Goal: Transaction & Acquisition: Purchase product/service

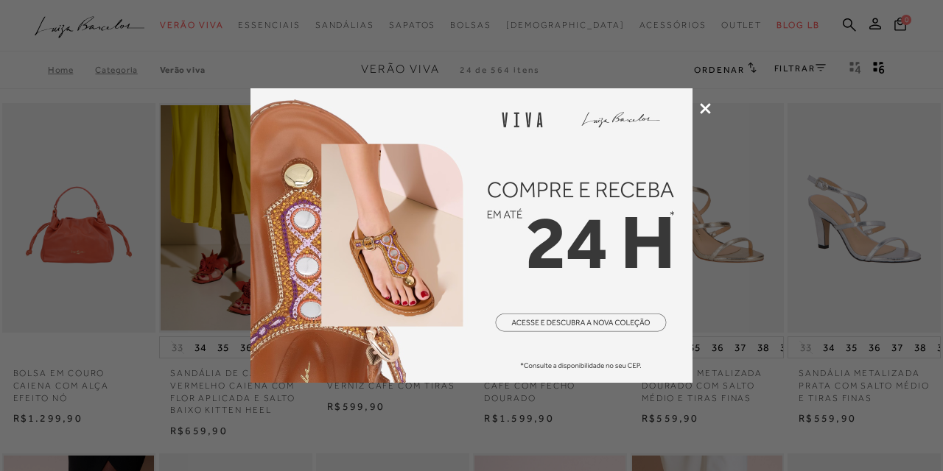
click at [710, 109] on icon at bounding box center [705, 108] width 11 height 11
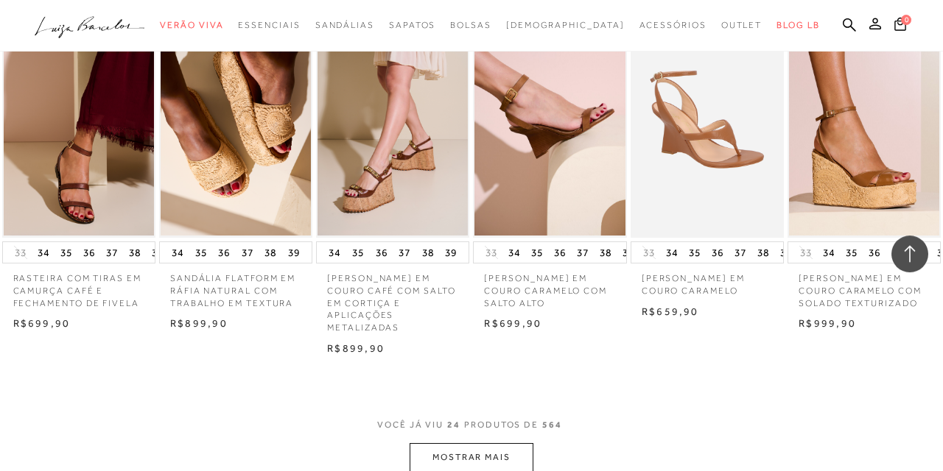
scroll to position [1126, 0]
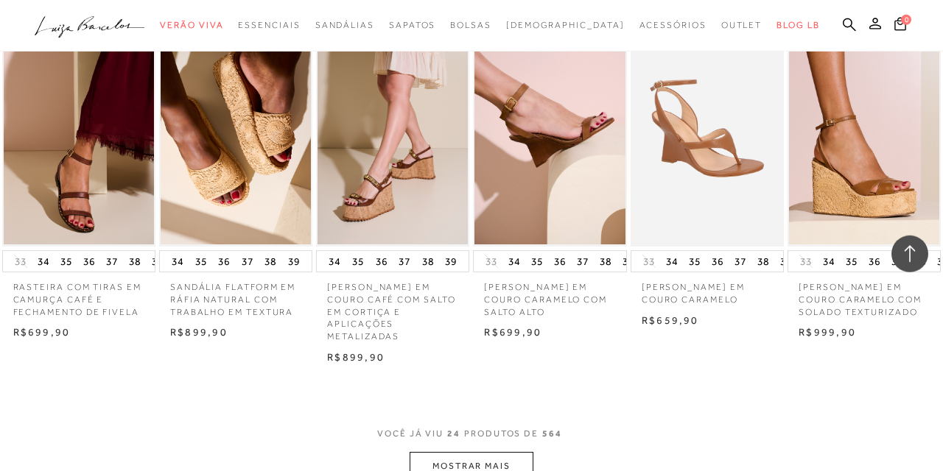
click at [505, 463] on button "MOSTRAR MAIS" at bounding box center [472, 466] width 124 height 29
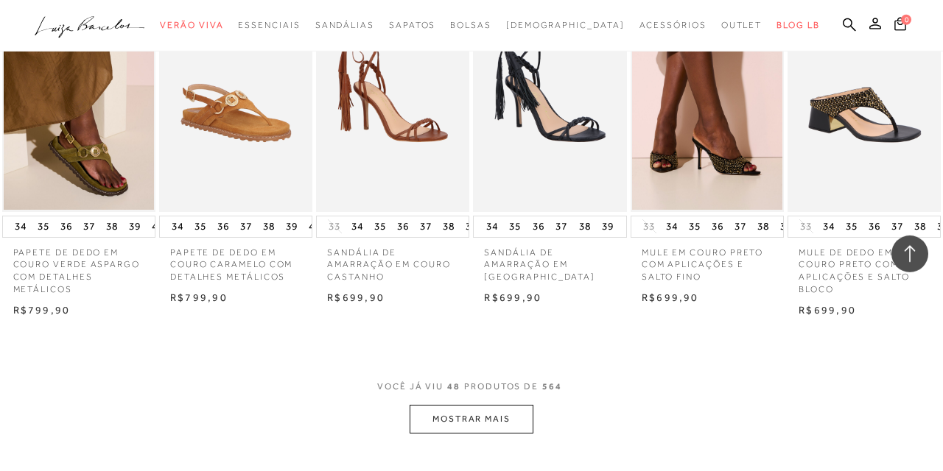
scroll to position [2584, 0]
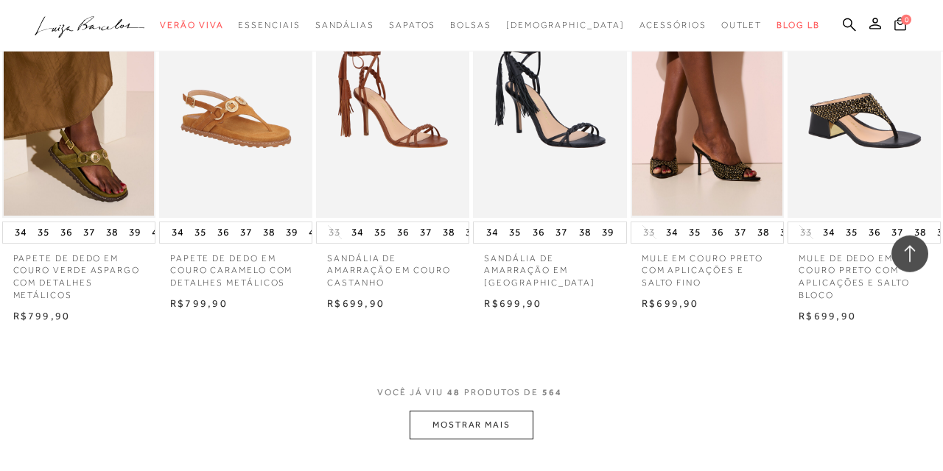
click at [467, 421] on button "MOSTRAR MAIS" at bounding box center [472, 425] width 124 height 29
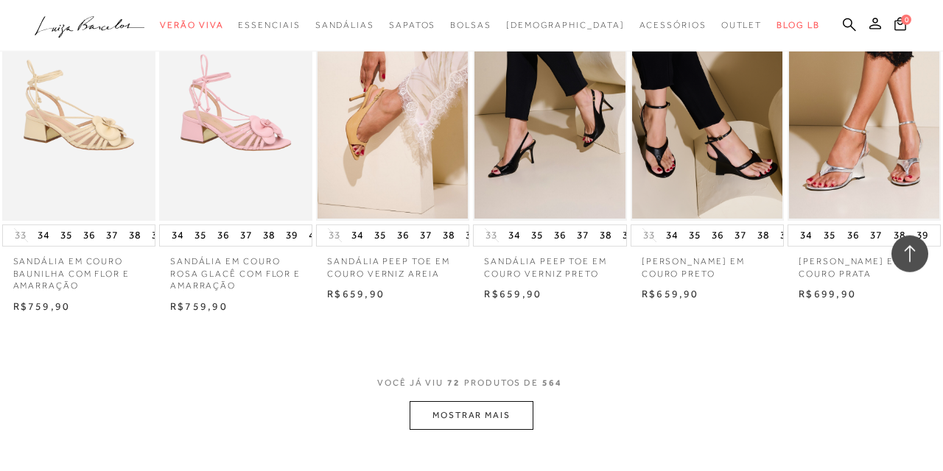
scroll to position [4025, 0]
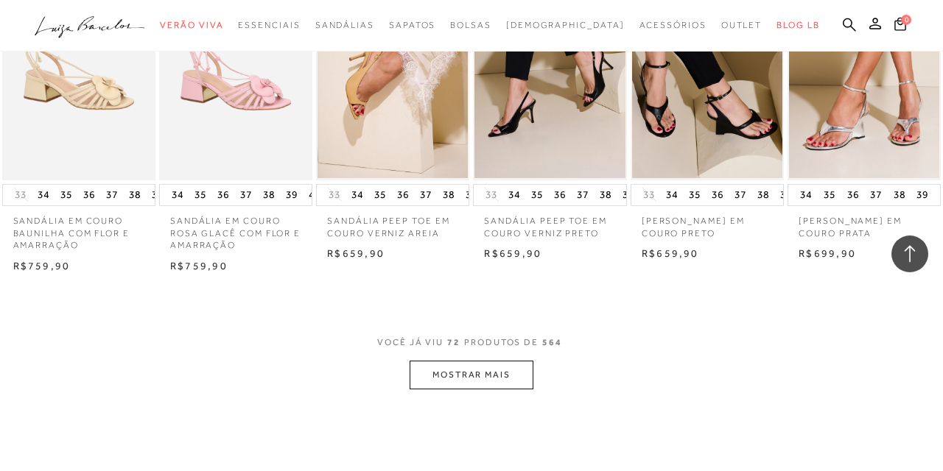
click at [471, 385] on button "MOSTRAR MAIS" at bounding box center [472, 375] width 124 height 29
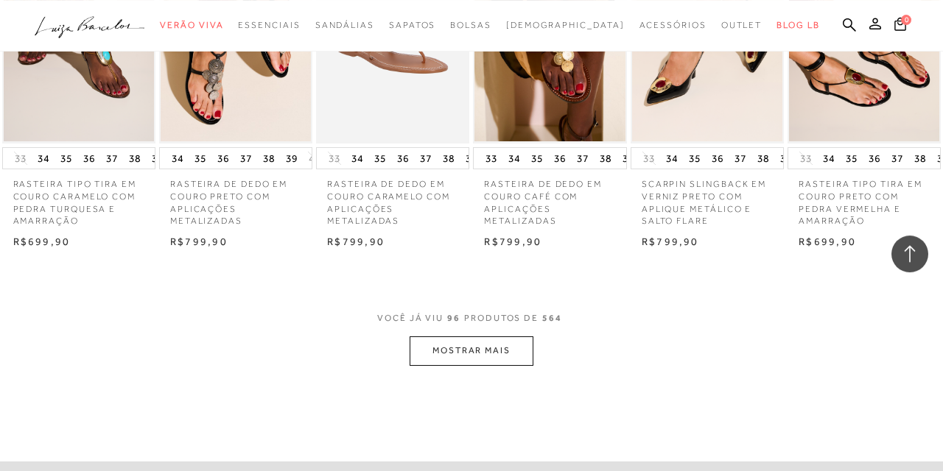
scroll to position [5457, 0]
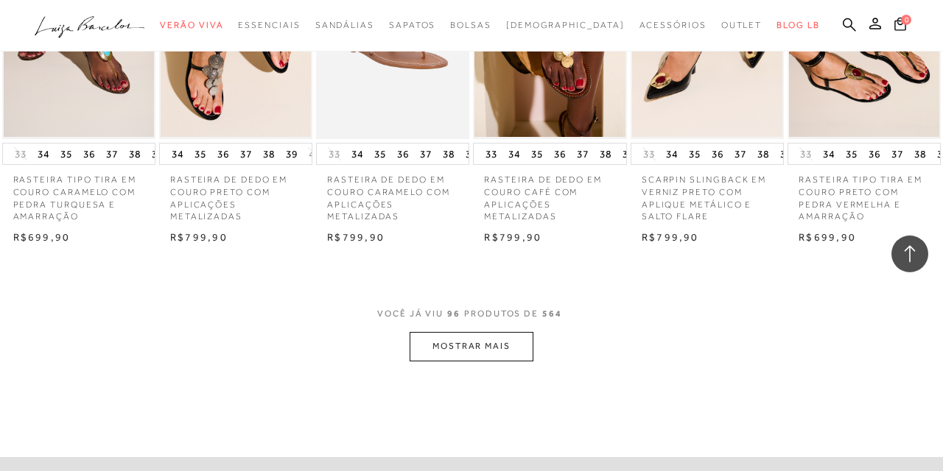
click at [477, 346] on button "MOSTRAR MAIS" at bounding box center [472, 346] width 124 height 29
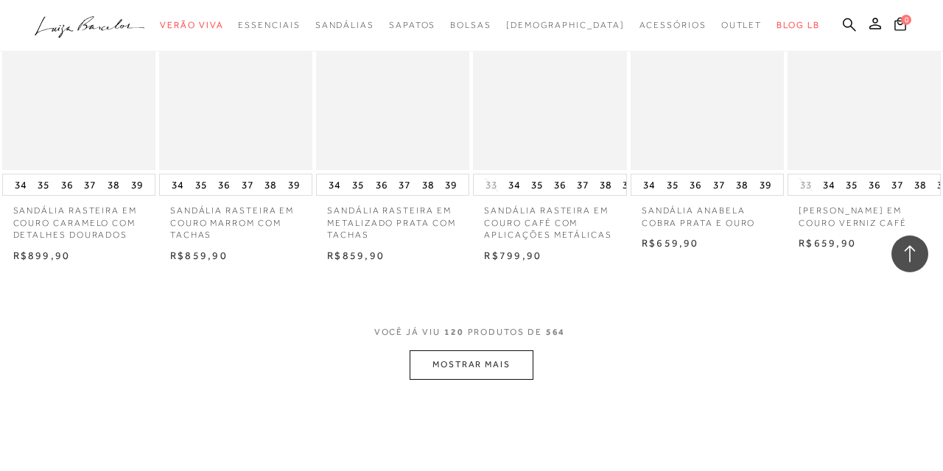
scroll to position [6889, 0]
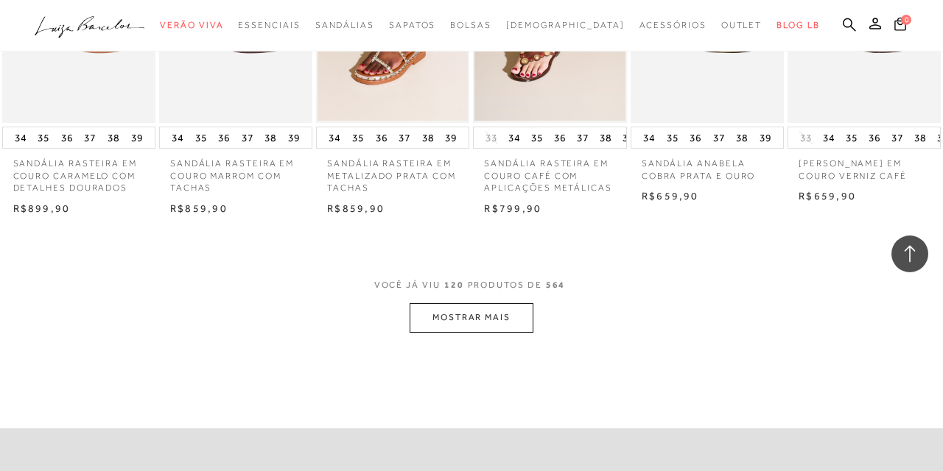
click at [463, 324] on button "MOSTRAR MAIS" at bounding box center [472, 318] width 124 height 29
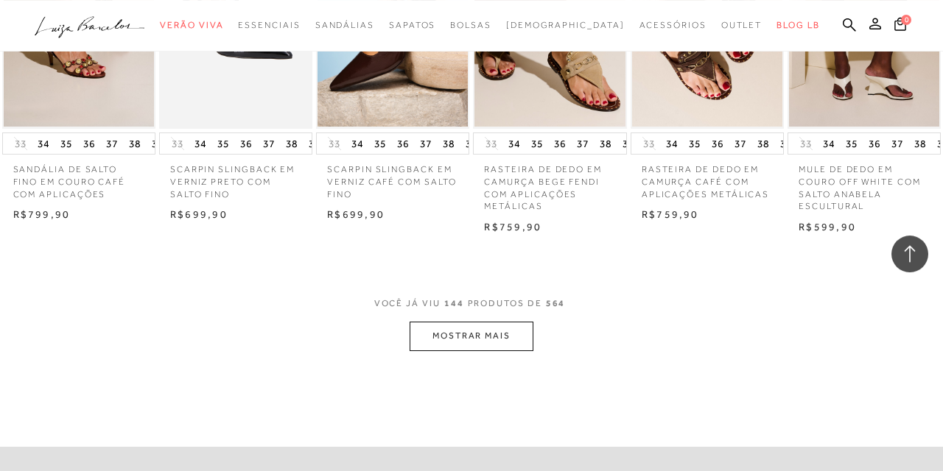
scroll to position [8281, 0]
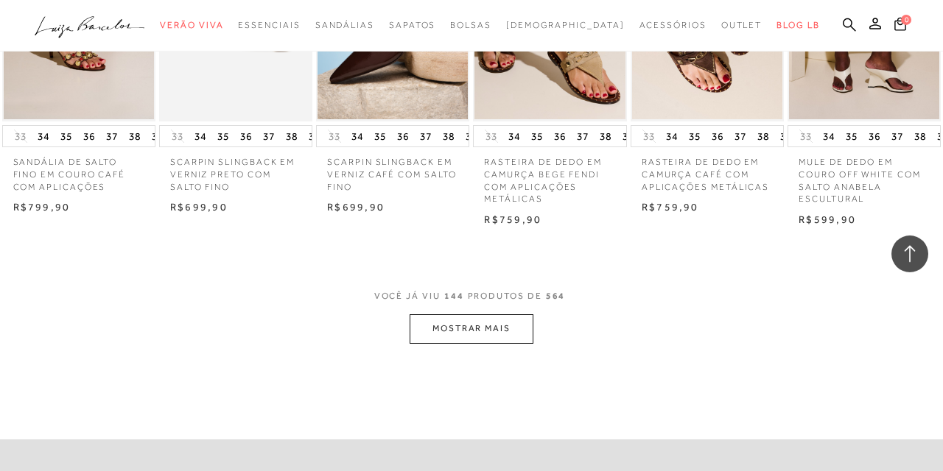
click at [463, 324] on button "MOSTRAR MAIS" at bounding box center [472, 329] width 124 height 29
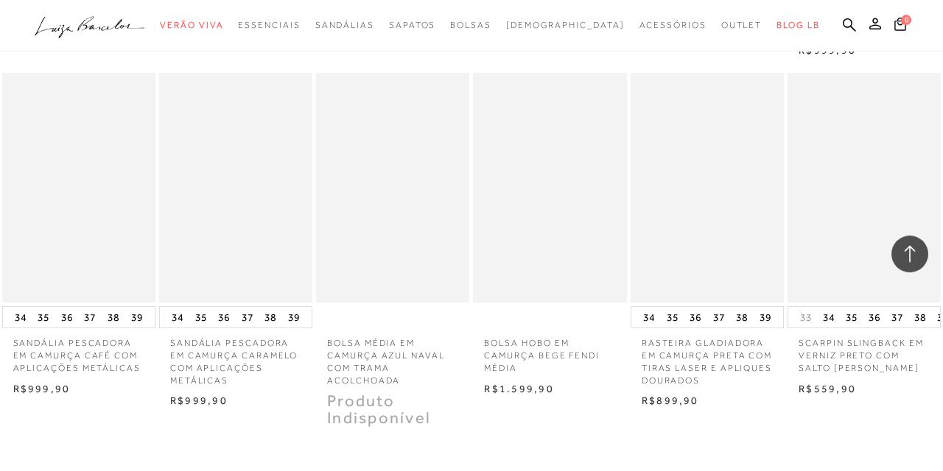
scroll to position [9594, 0]
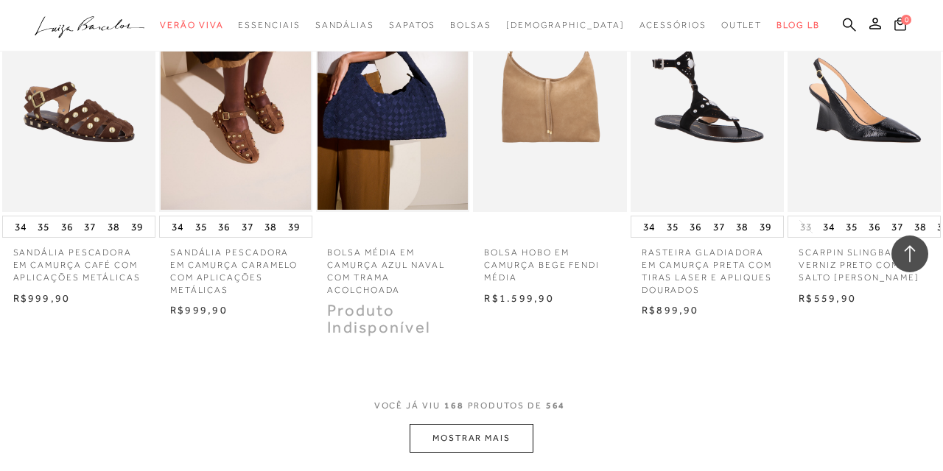
click at [467, 427] on button "MOSTRAR MAIS" at bounding box center [472, 438] width 124 height 29
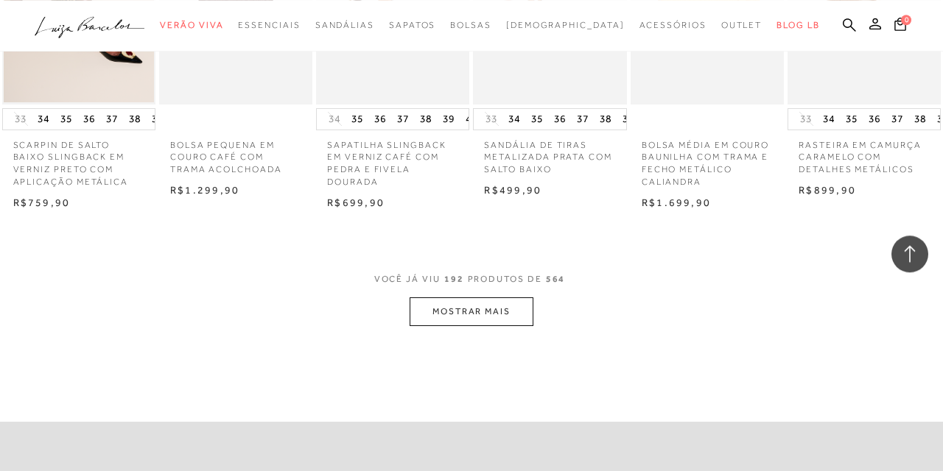
scroll to position [11167, 0]
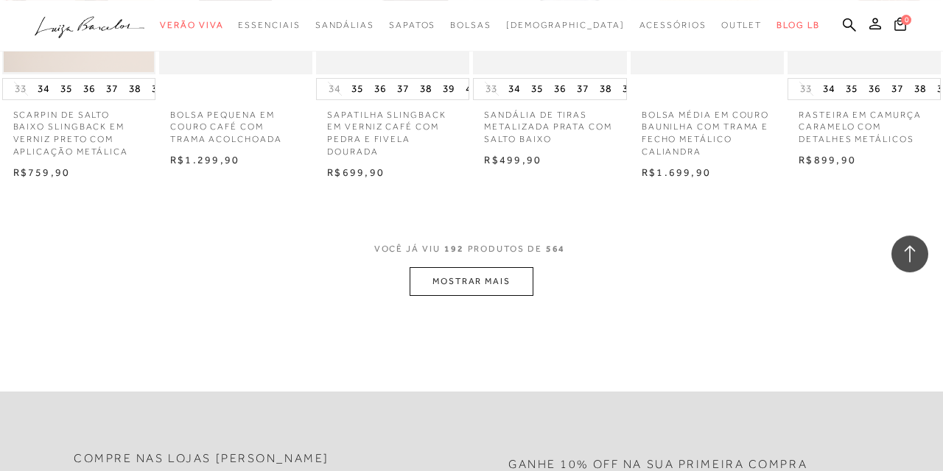
click at [485, 281] on button "MOSTRAR MAIS" at bounding box center [472, 281] width 124 height 29
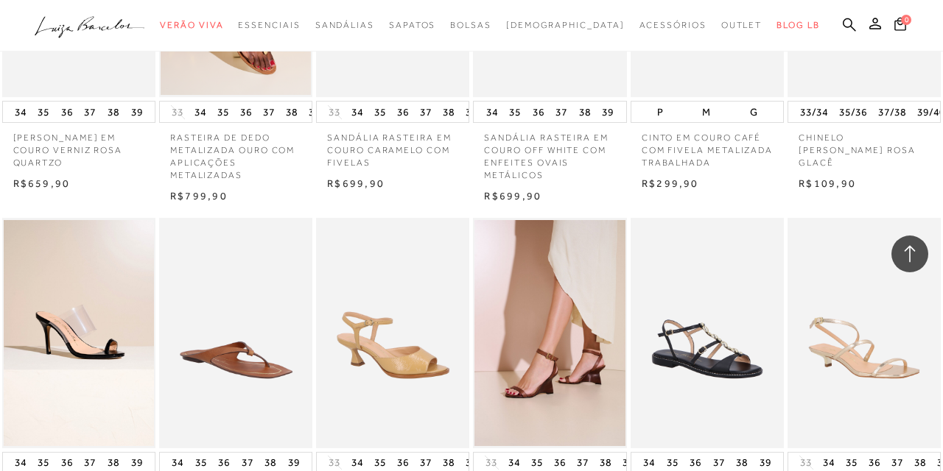
scroll to position [12175, 0]
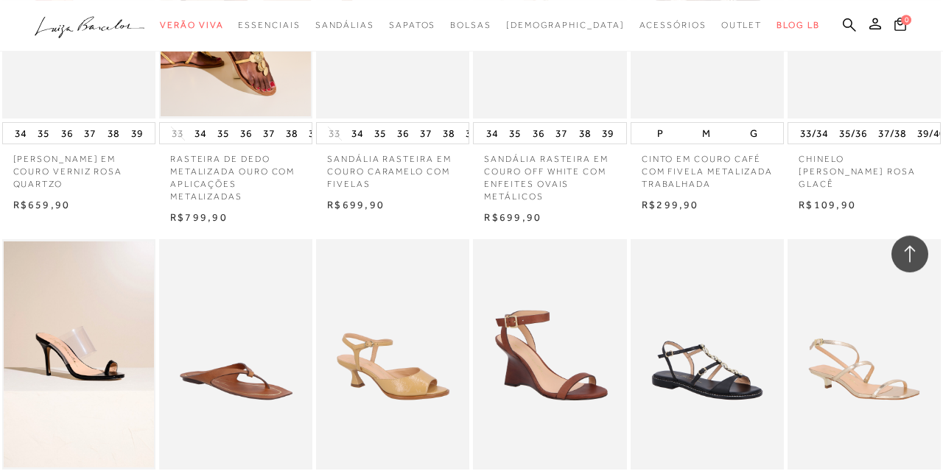
click at [533, 349] on img at bounding box center [550, 354] width 152 height 230
